Goal: Task Accomplishment & Management: Manage account settings

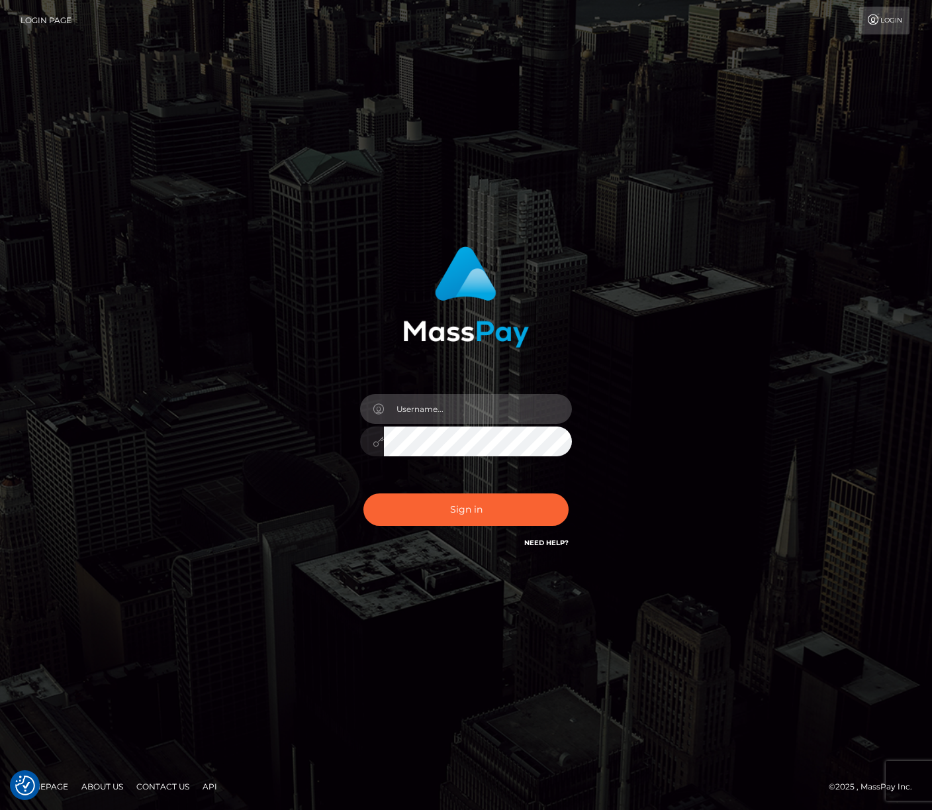
type input "jacka"
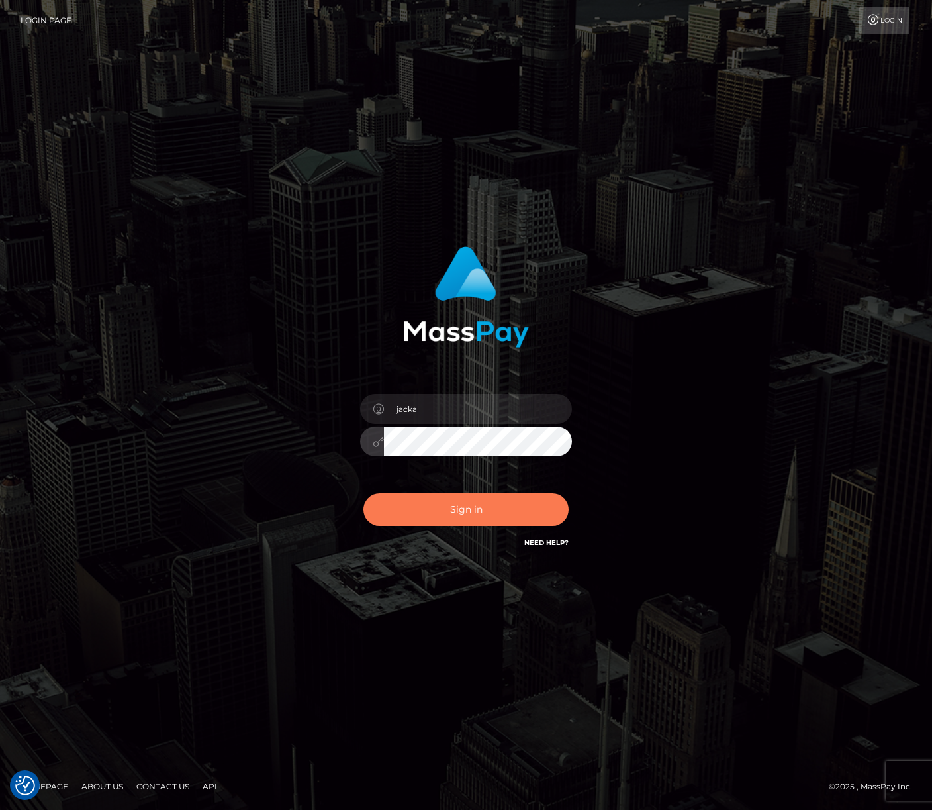
click at [444, 509] on button "Sign in" at bounding box center [466, 509] width 205 height 32
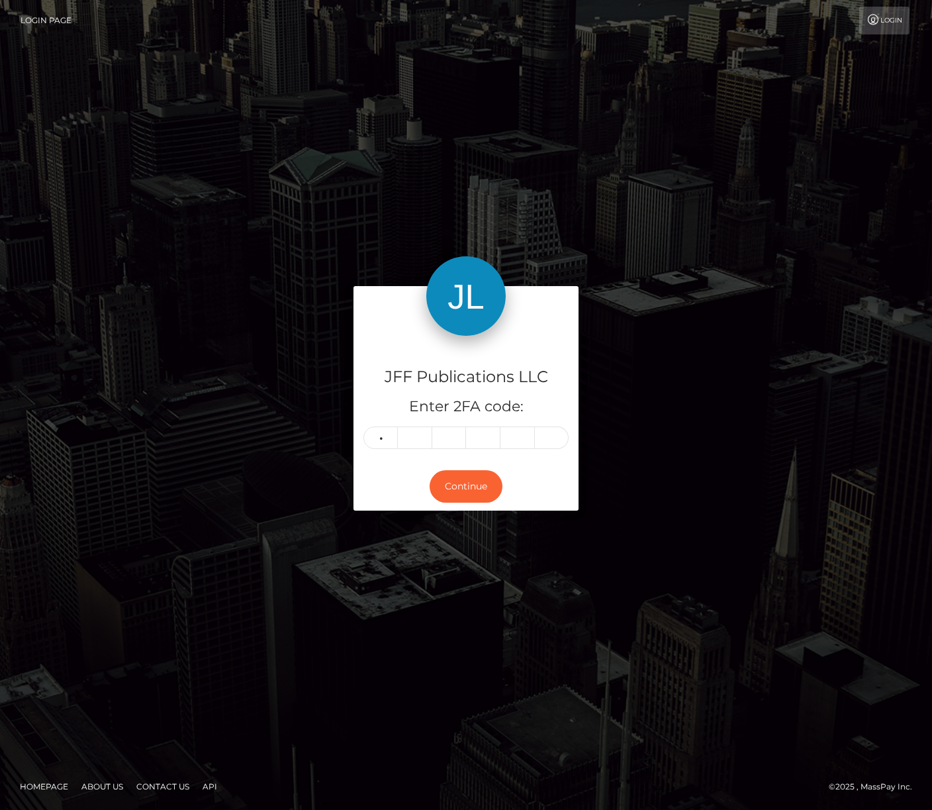
type input "0"
type input "8"
type input "7"
type input "6"
type input "9"
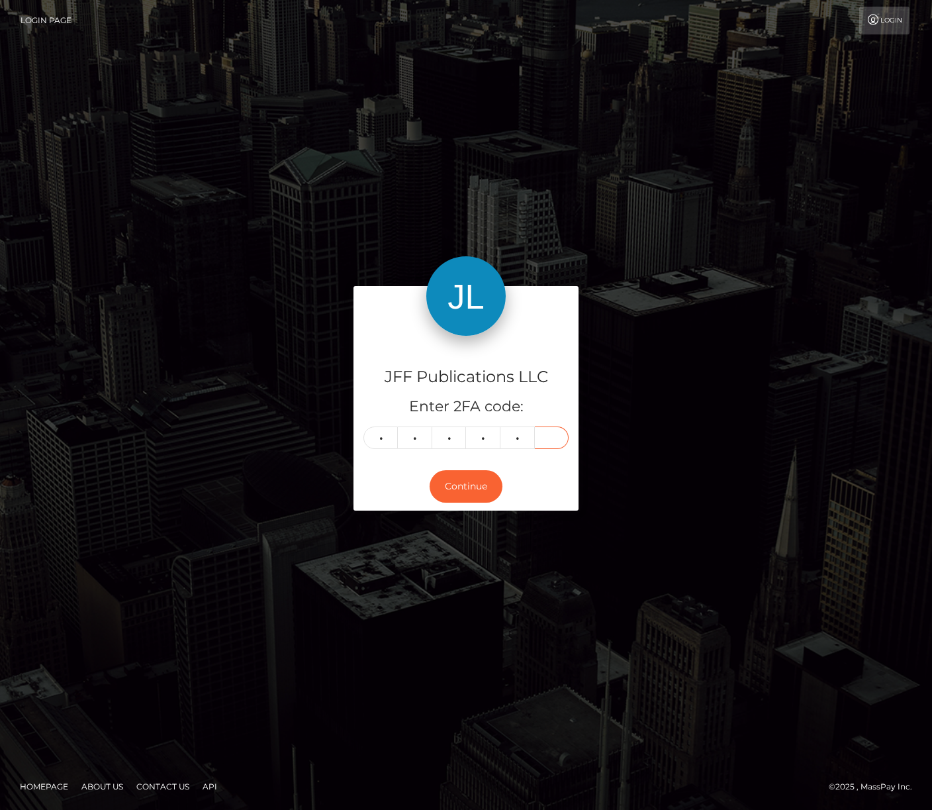
type input "0"
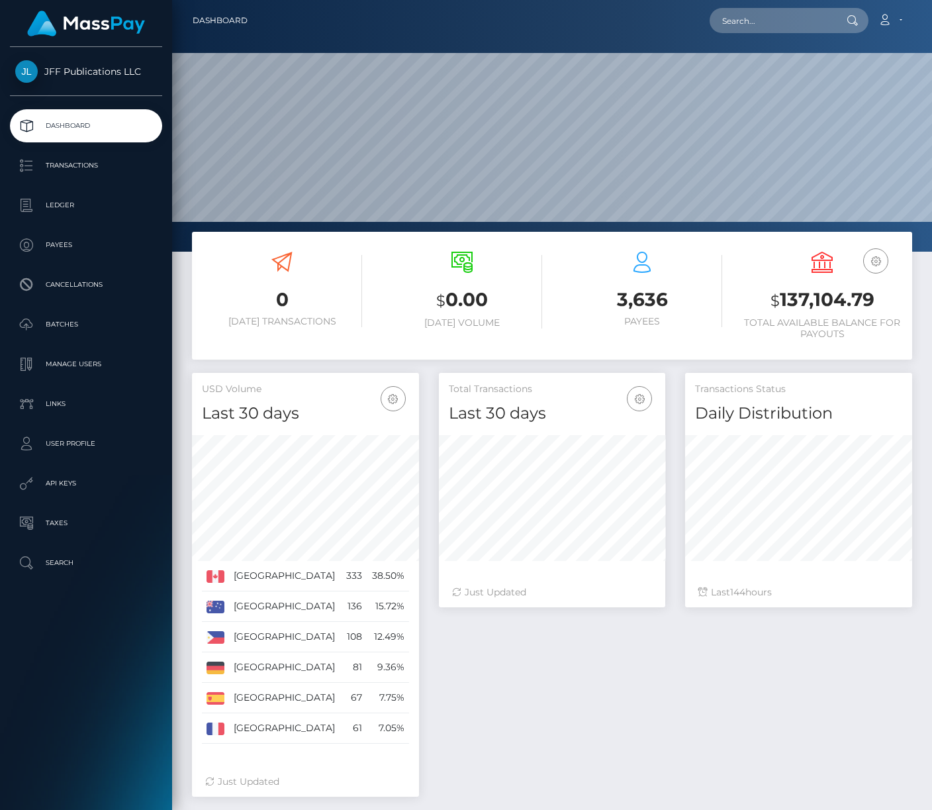
scroll to position [234, 226]
